Goal: Task Accomplishment & Management: Complete application form

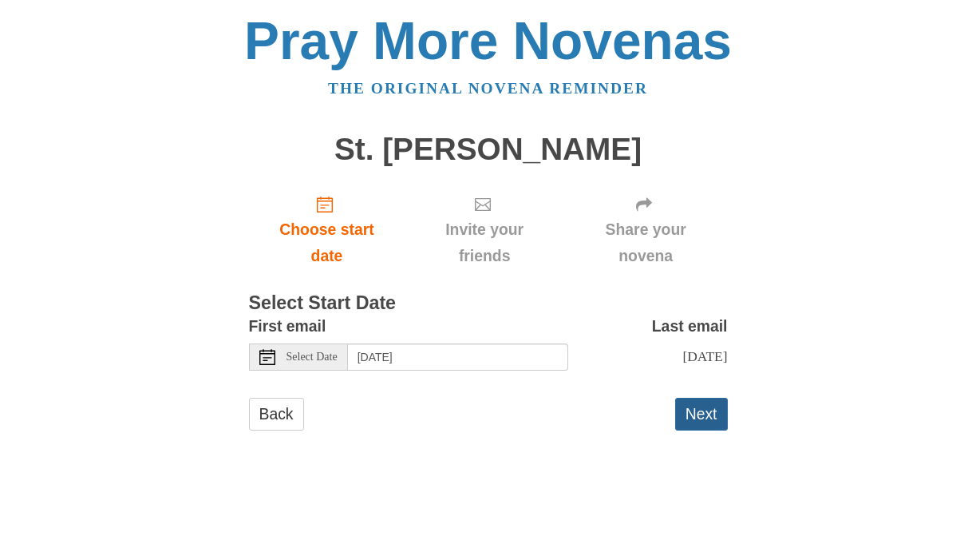
click at [690, 410] on button "Next" at bounding box center [701, 414] width 53 height 33
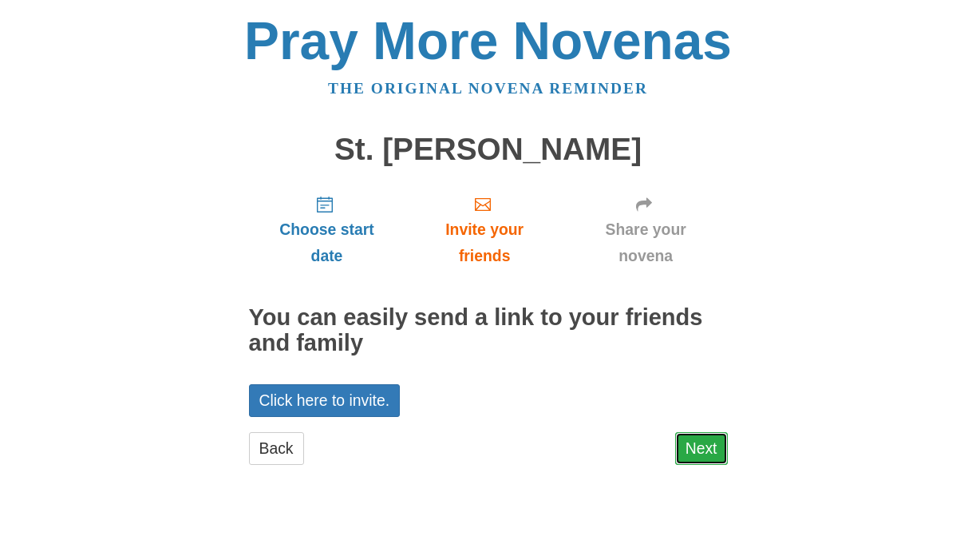
click at [689, 435] on link "Next" at bounding box center [701, 448] width 53 height 33
